Goal: Check status: Check status

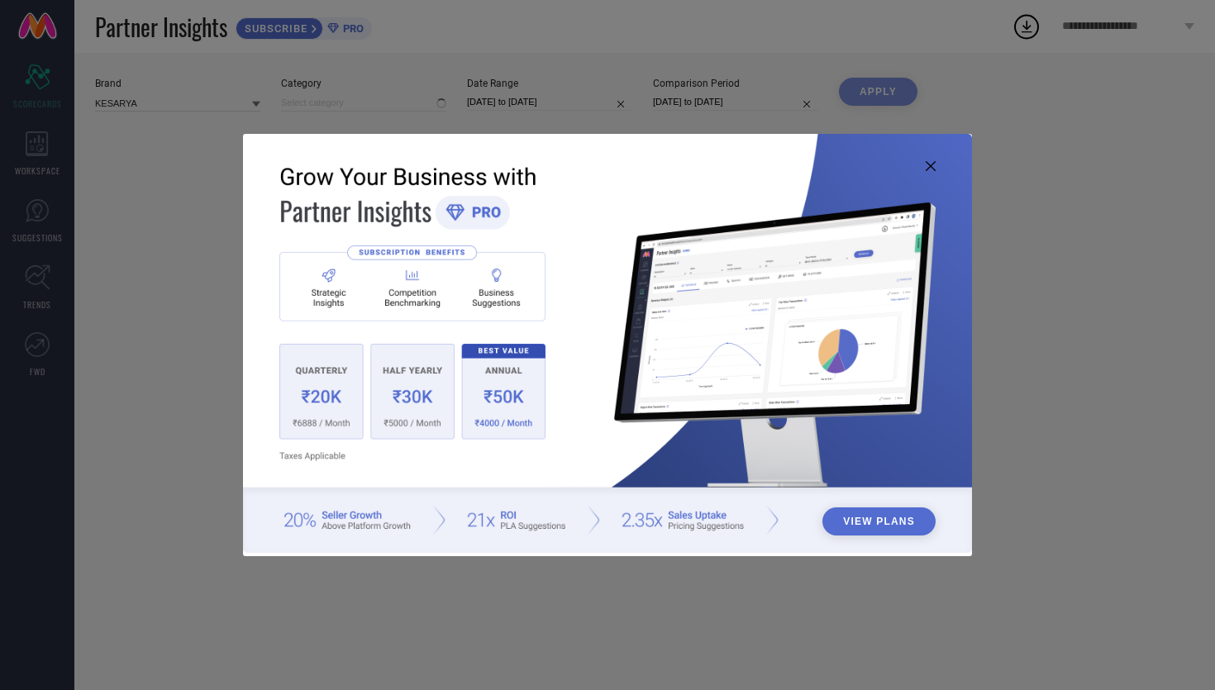
type input "All"
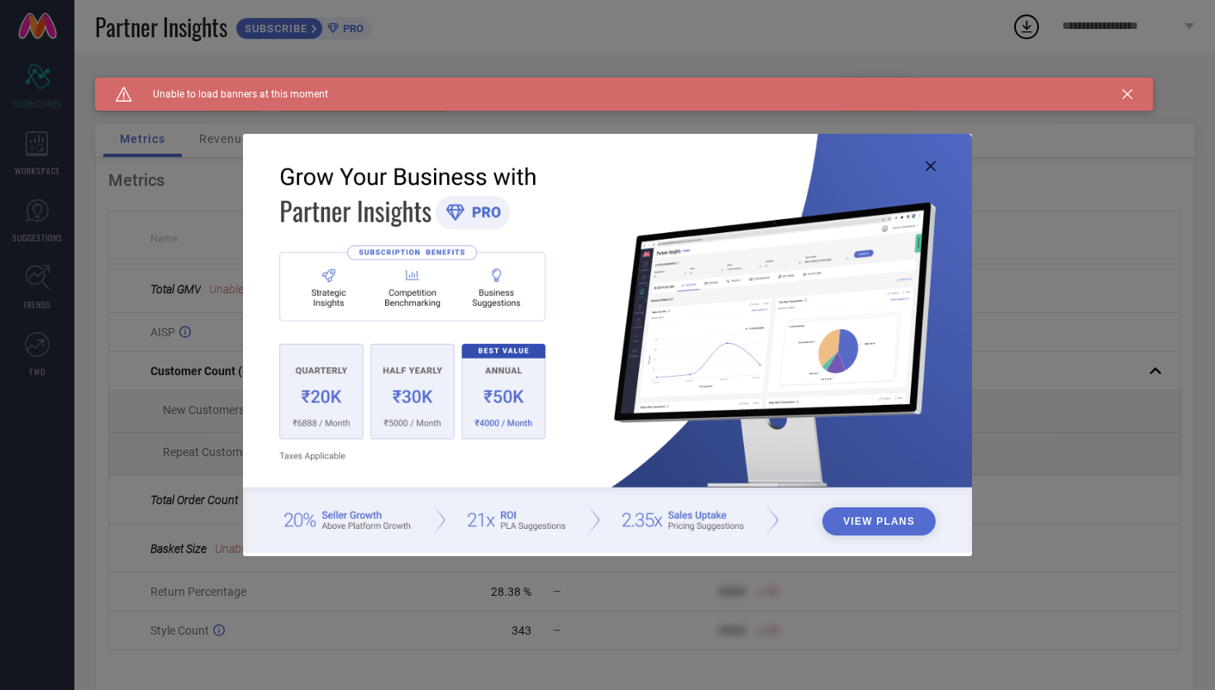
click at [932, 169] on icon at bounding box center [930, 166] width 10 height 10
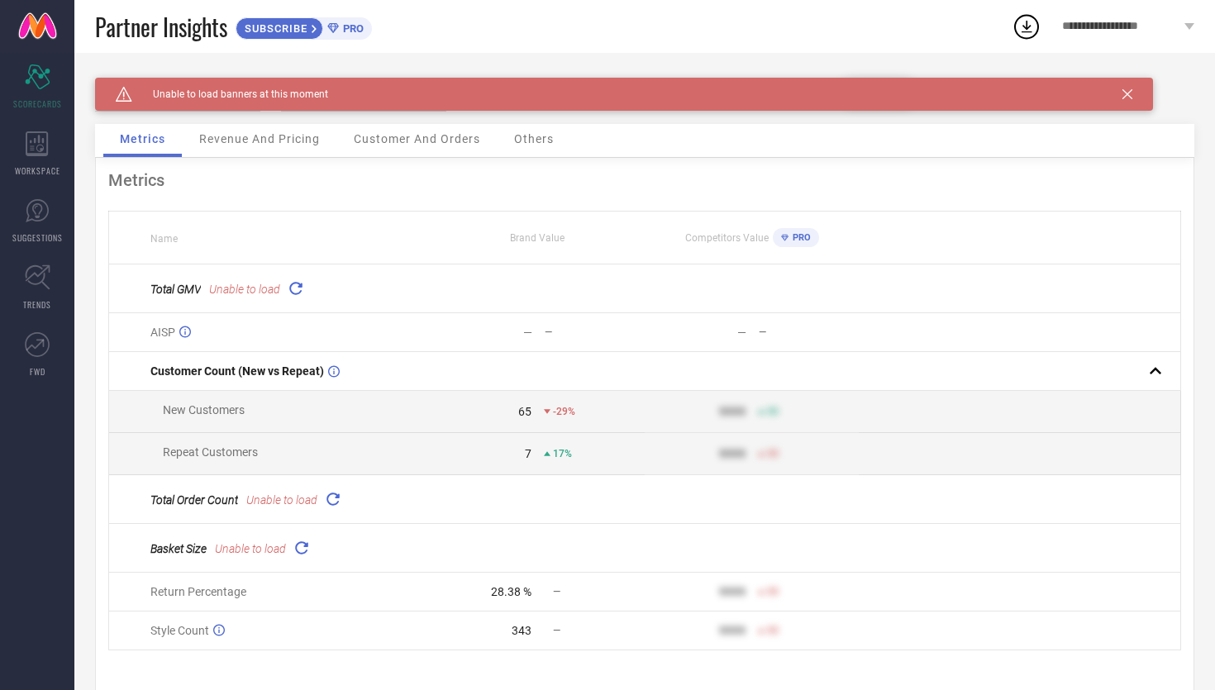
click at [1134, 94] on div "Caution Created with Sketch. Unable to load banners at this moment" at bounding box center [624, 94] width 1058 height 33
click at [1125, 97] on icon at bounding box center [1127, 94] width 10 height 10
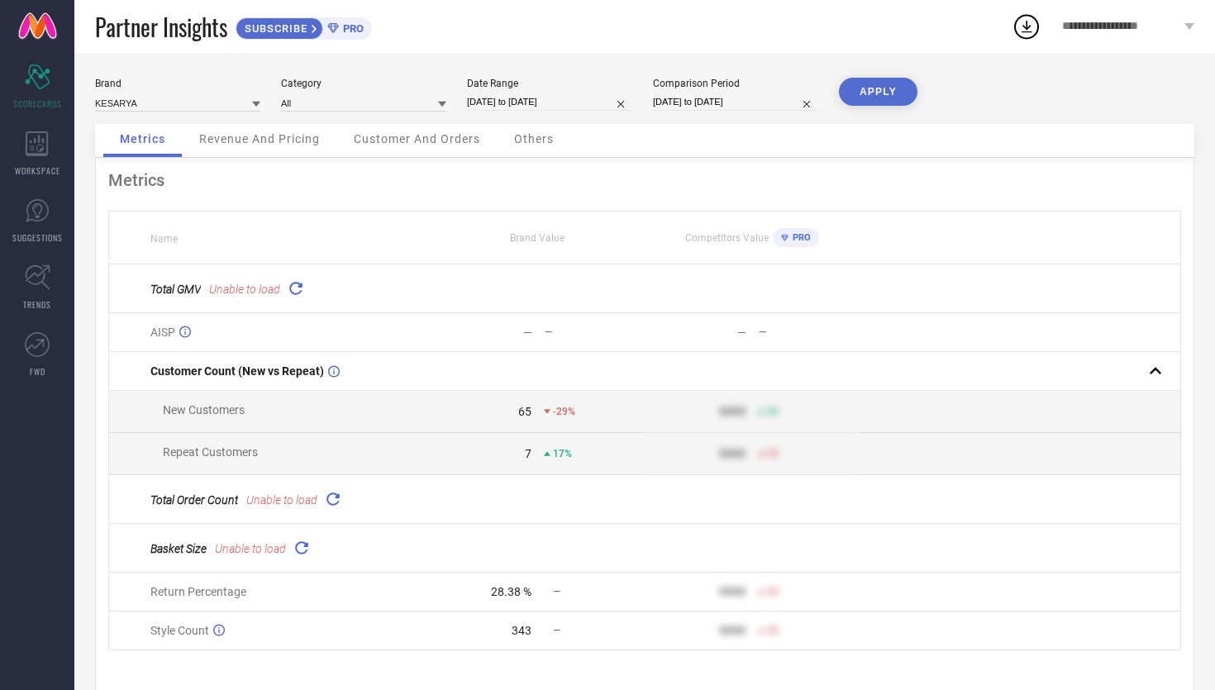
click at [49, 27] on link at bounding box center [37, 26] width 74 height 53
